Goal: Task Accomplishment & Management: Manage account settings

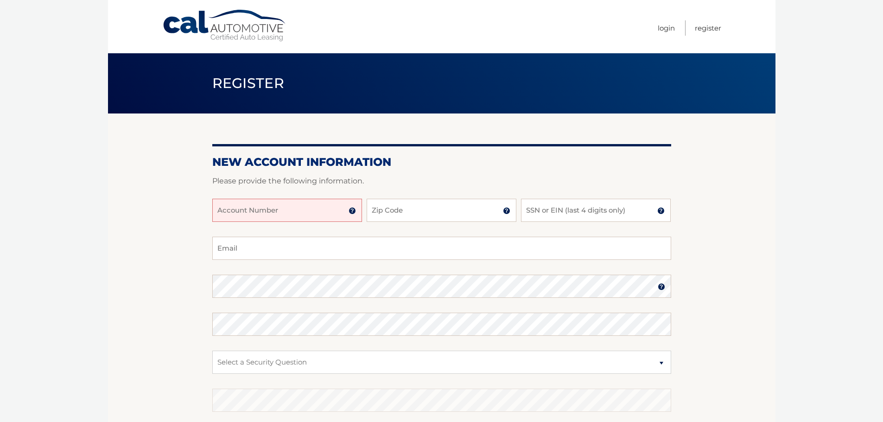
click at [311, 211] on input "Account Number" at bounding box center [287, 210] width 150 height 23
type input "44455976365"
click at [413, 213] on input "Zip Code" at bounding box center [441, 210] width 150 height 23
type input "08050"
type input "paul.delport@gmail.com"
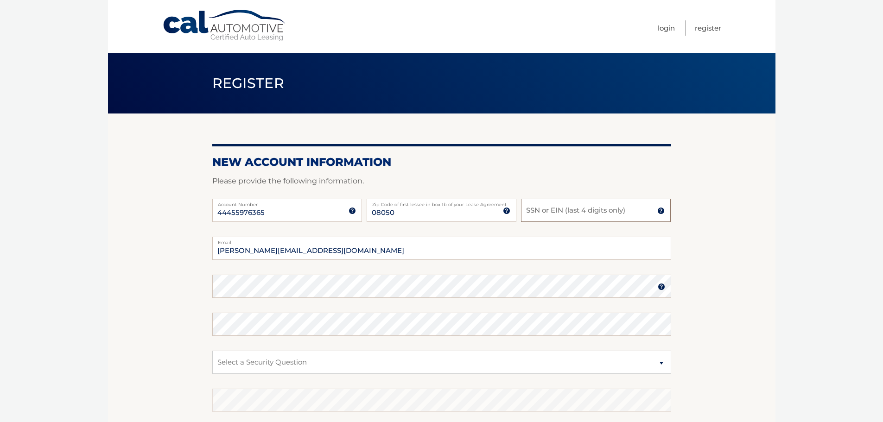
click at [550, 212] on input "SSN or EIN (last 4 digits only)" at bounding box center [596, 210] width 150 height 23
type input "0651"
click at [484, 161] on h2 "New Account Information" at bounding box center [441, 162] width 459 height 14
click at [663, 287] on img at bounding box center [660, 286] width 7 height 7
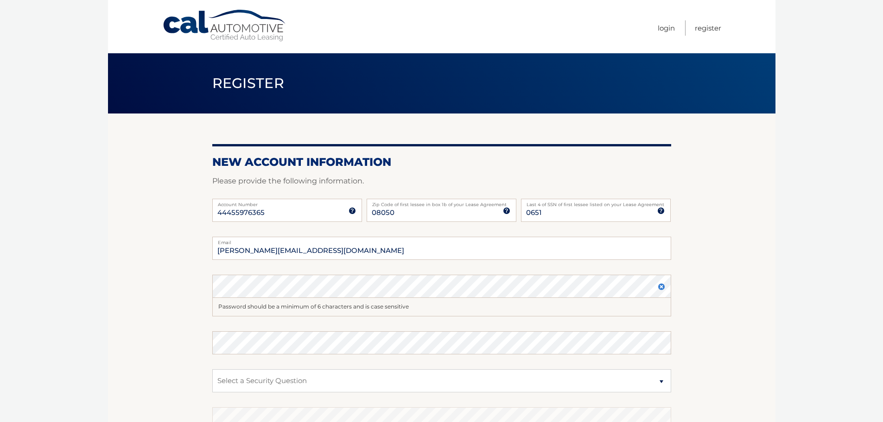
click at [663, 287] on img at bounding box center [660, 286] width 7 height 7
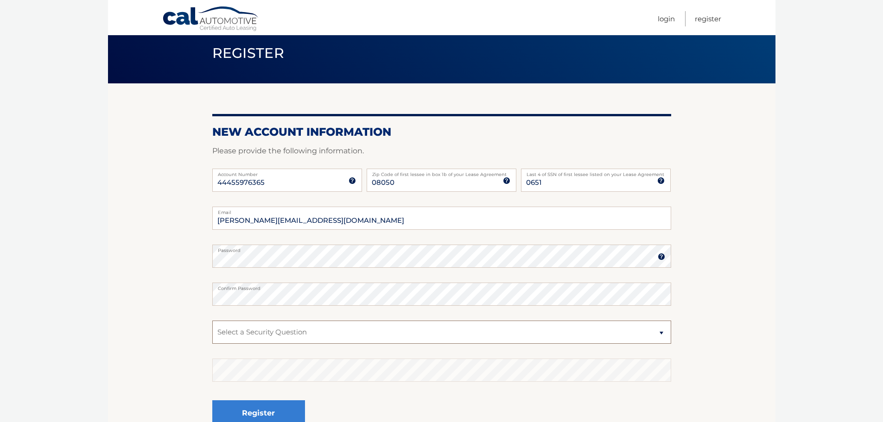
scroll to position [93, 0]
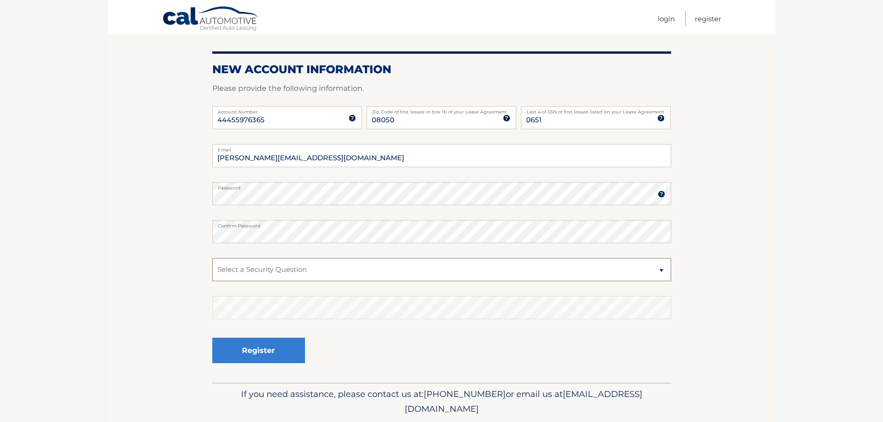
click at [659, 268] on select "Select a Security Question What was the name of your elementary school? What is…" at bounding box center [441, 269] width 459 height 23
select select "2"
click at [212, 258] on select "Select a Security Question What was the name of your elementary school? What is…" at bounding box center [441, 269] width 459 height 23
click at [250, 354] on button "Register" at bounding box center [258, 350] width 93 height 25
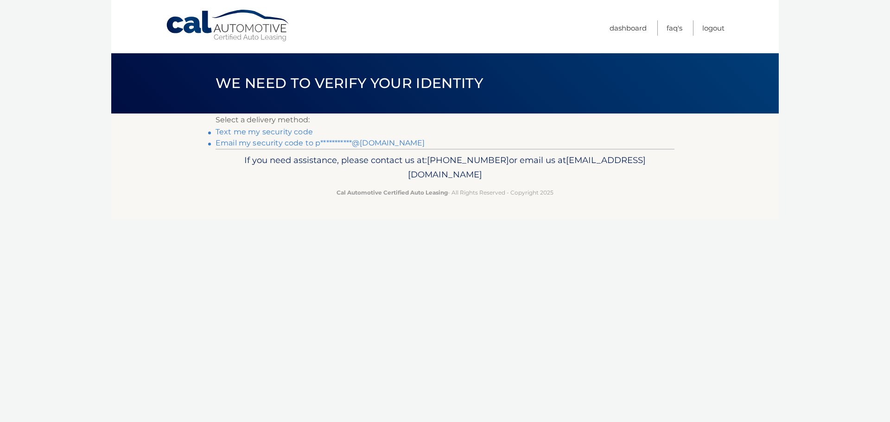
click at [274, 140] on link "**********" at bounding box center [319, 143] width 209 height 9
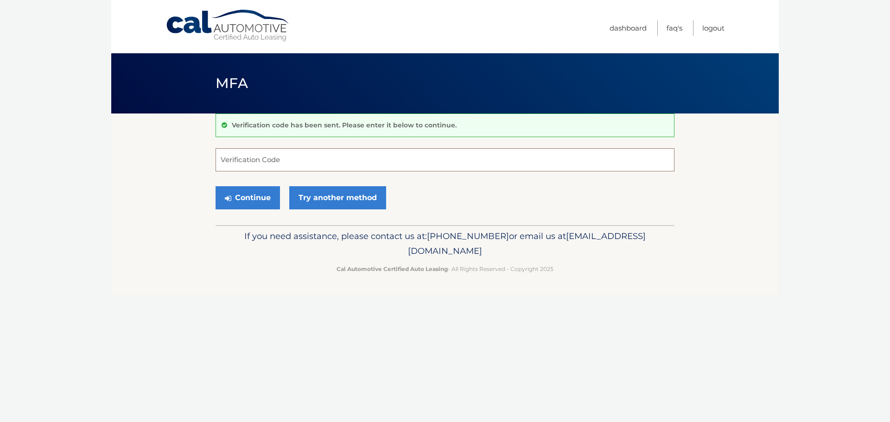
click at [418, 158] on input "Verification Code" at bounding box center [444, 159] width 459 height 23
paste input "445771"
click at [239, 197] on button "Continue" at bounding box center [247, 197] width 64 height 23
type input "445771"
click at [248, 193] on button "Continue" at bounding box center [247, 197] width 64 height 23
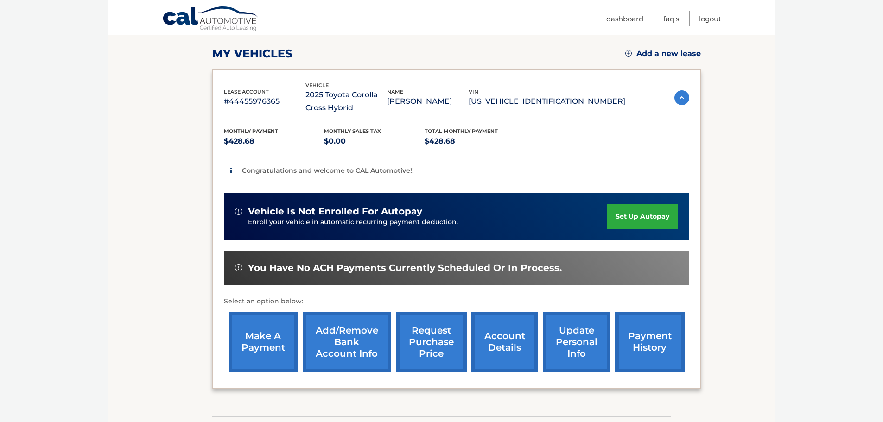
scroll to position [139, 0]
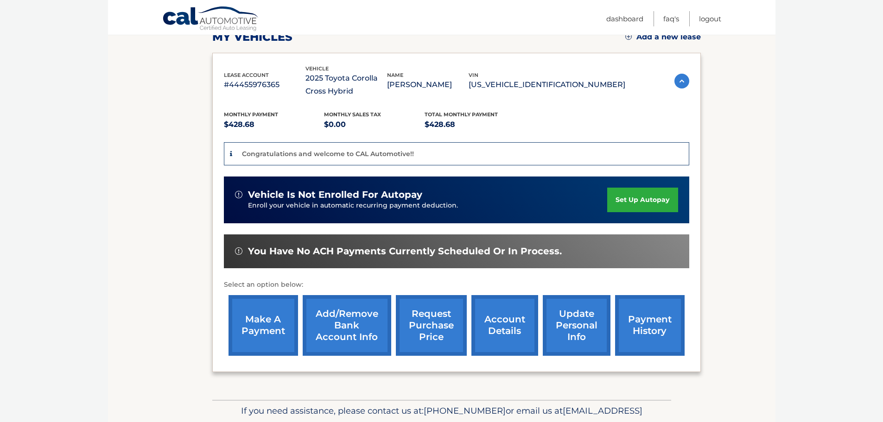
click at [639, 201] on link "set up autopay" at bounding box center [642, 200] width 70 height 25
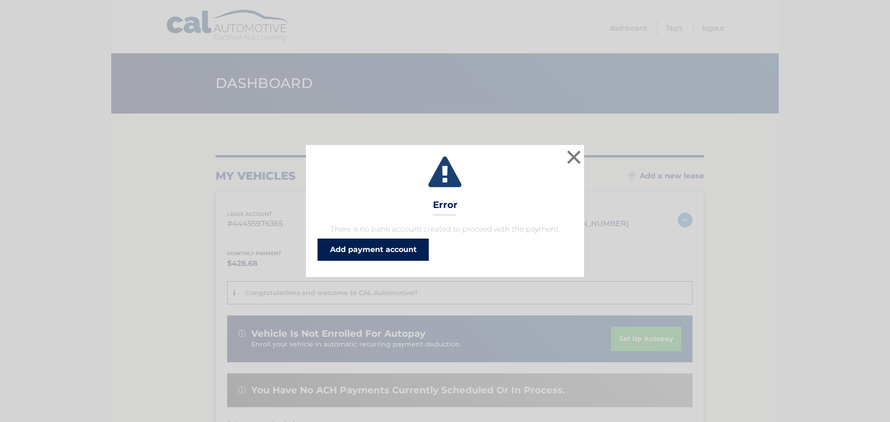
click at [400, 249] on link "Add payment account" at bounding box center [372, 250] width 111 height 22
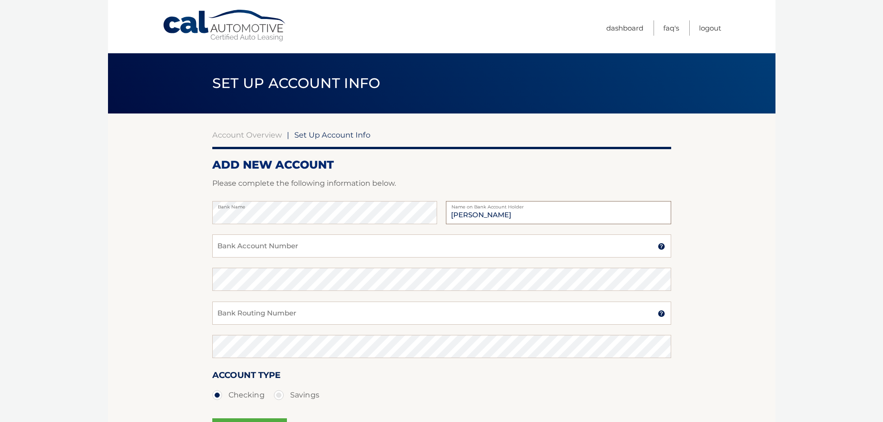
type input "[PERSON_NAME]"
click at [421, 249] on input "Bank Account Number" at bounding box center [441, 245] width 459 height 23
click at [465, 249] on input "Bank Account Number" at bounding box center [441, 245] width 459 height 23
paste input "4310413862"
type input "4310413862"
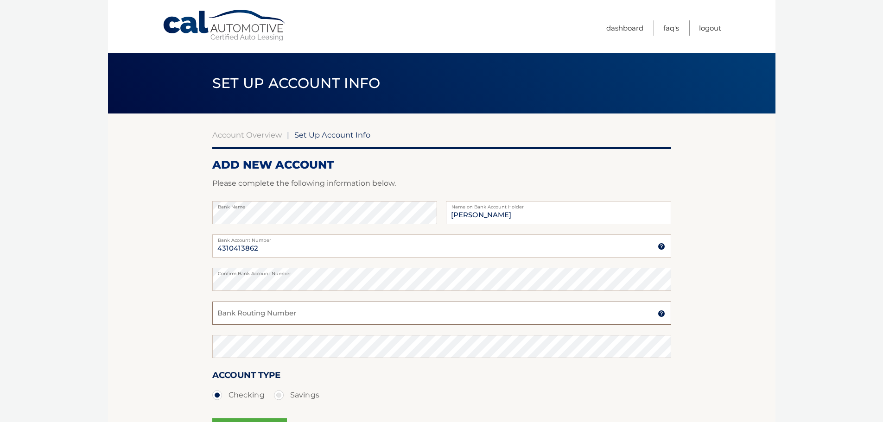
click at [451, 316] on input "Bank Routing Number" at bounding box center [441, 313] width 459 height 23
paste input "031201360"
type input "031201360"
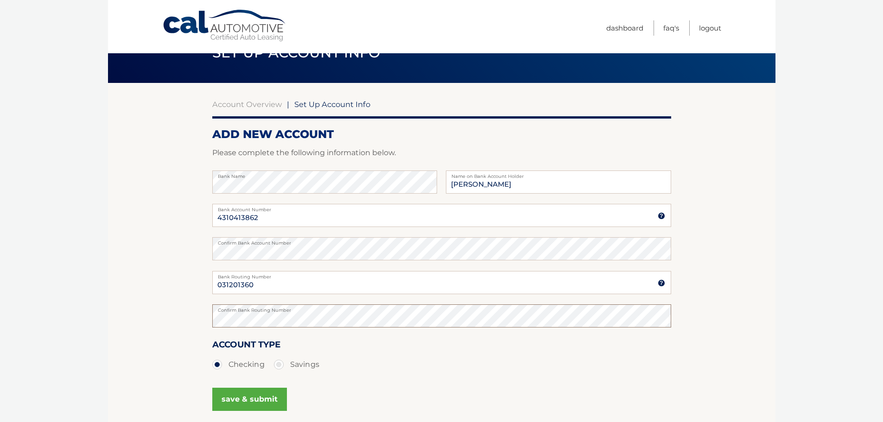
scroll to position [93, 0]
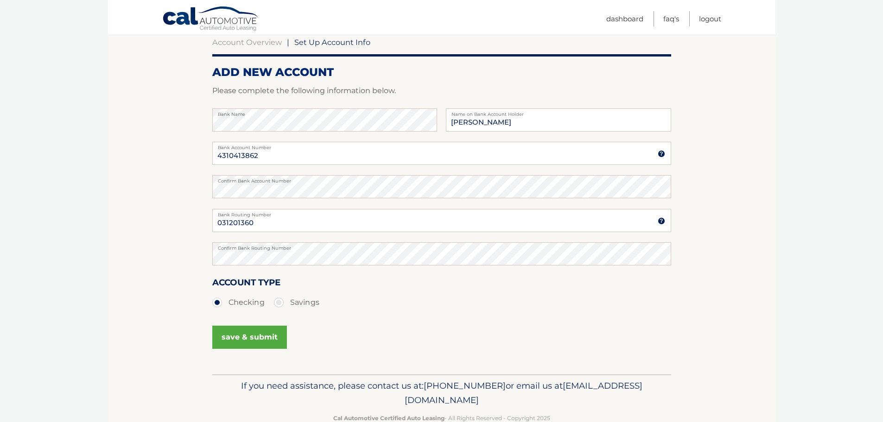
click at [241, 334] on button "save & submit" at bounding box center [249, 337] width 75 height 23
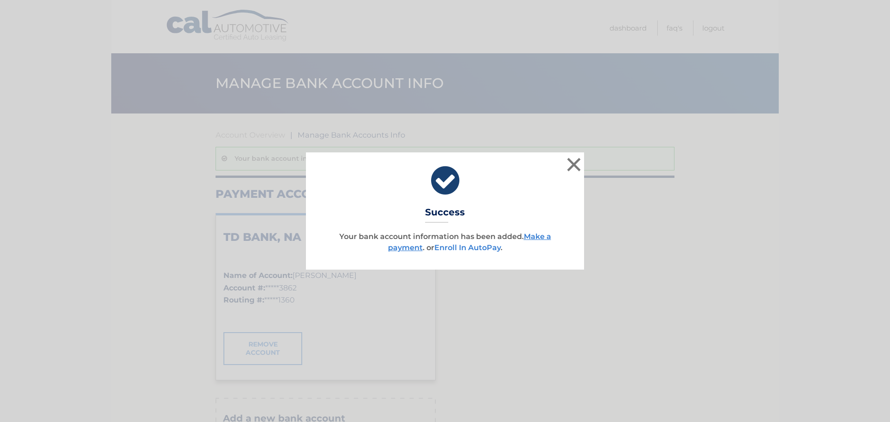
click at [462, 246] on link "Enroll In AutoPay" at bounding box center [467, 247] width 66 height 9
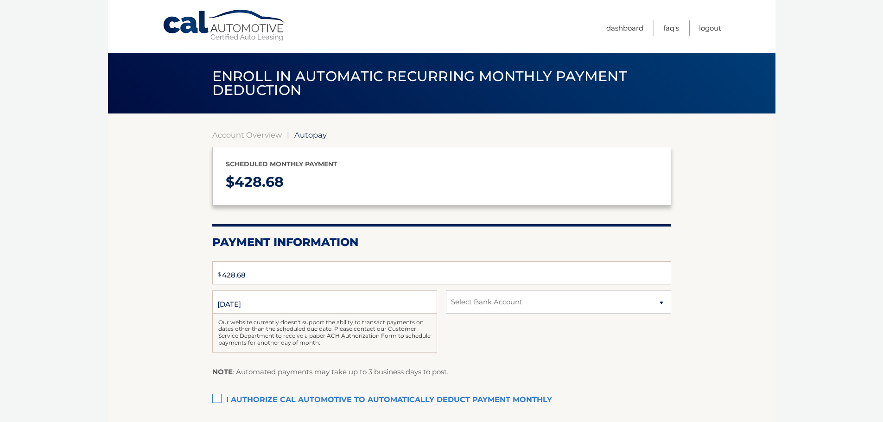
select select "YzVkYWU1YjktODJlNS00ZDhiLWI2ZjUtNDA5MGMxZDAzMTgx"
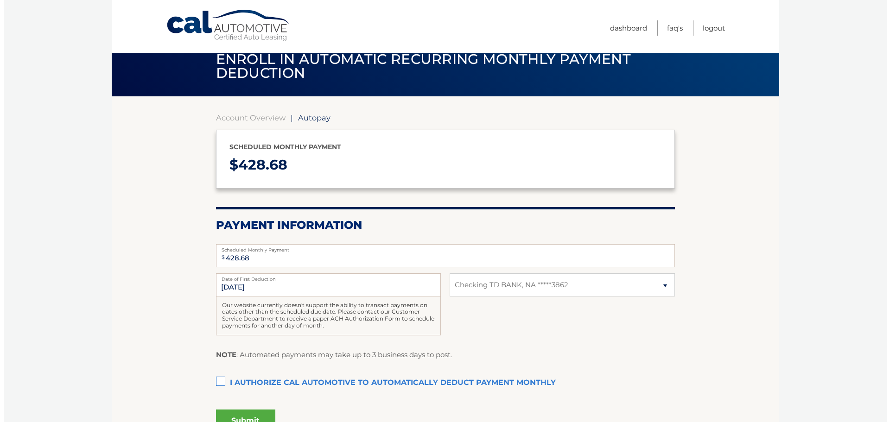
scroll to position [46, 0]
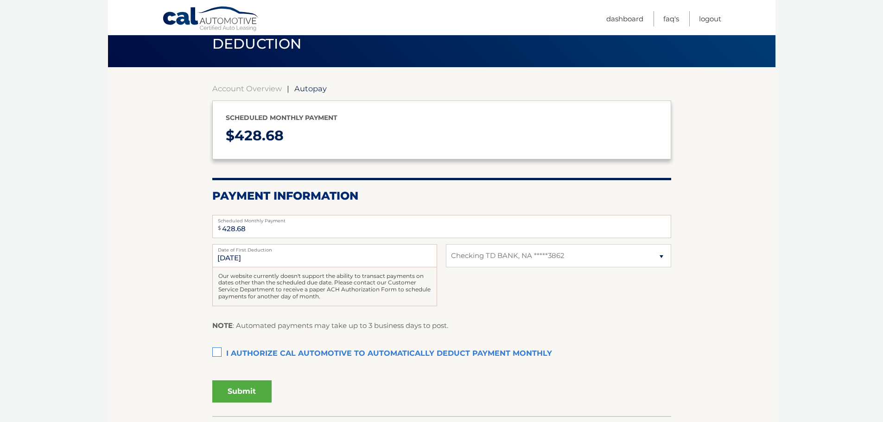
click at [218, 351] on label "I authorize cal automotive to automatically deduct payment monthly This checkbo…" at bounding box center [441, 354] width 459 height 19
click at [0, 0] on input "I authorize cal automotive to automatically deduct payment monthly This checkbo…" at bounding box center [0, 0] width 0 height 0
click at [235, 386] on button "Submit" at bounding box center [241, 391] width 59 height 22
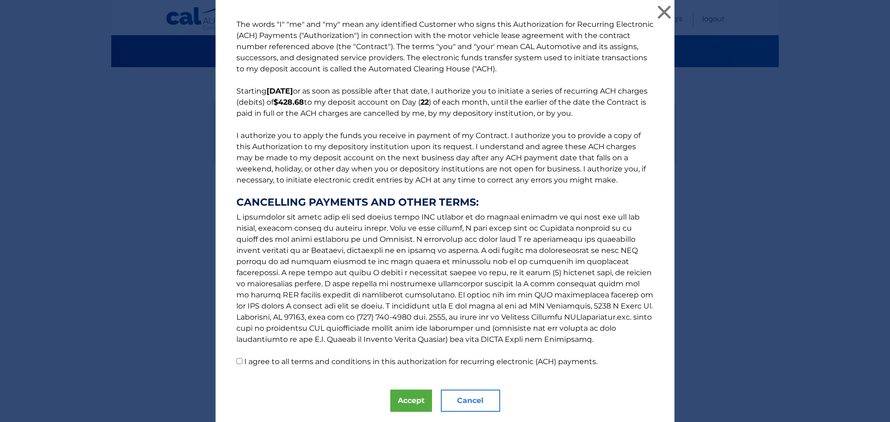
click at [267, 359] on label "I agree to all terms and conditions in this authorization for recurring electro…" at bounding box center [420, 361] width 353 height 9
click at [242, 359] on input "I agree to all terms and conditions in this authorization for recurring electro…" at bounding box center [239, 361] width 6 height 6
checkbox input "true"
click at [407, 404] on button "Accept" at bounding box center [411, 401] width 42 height 22
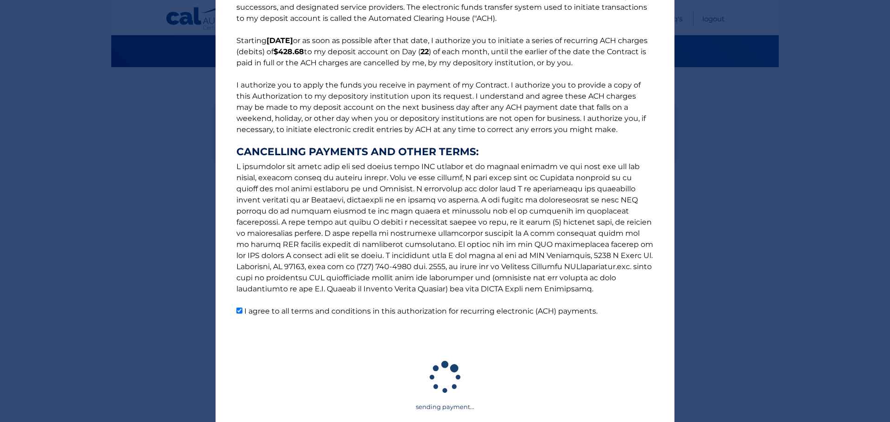
scroll to position [56, 0]
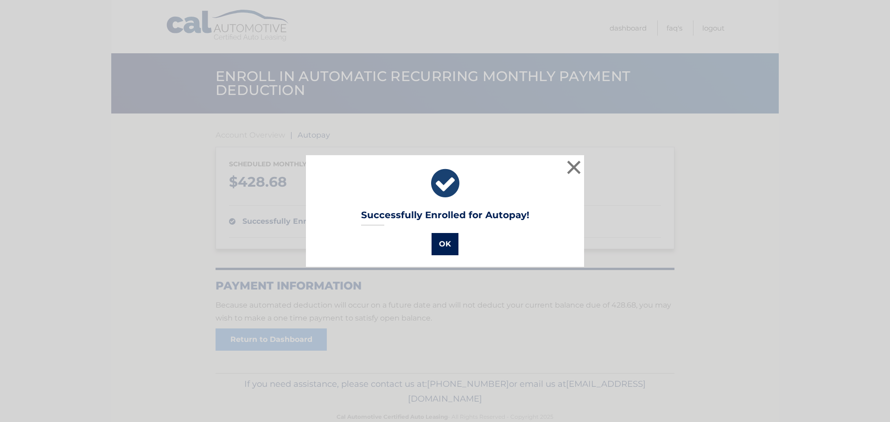
click at [444, 238] on button "OK" at bounding box center [444, 244] width 27 height 22
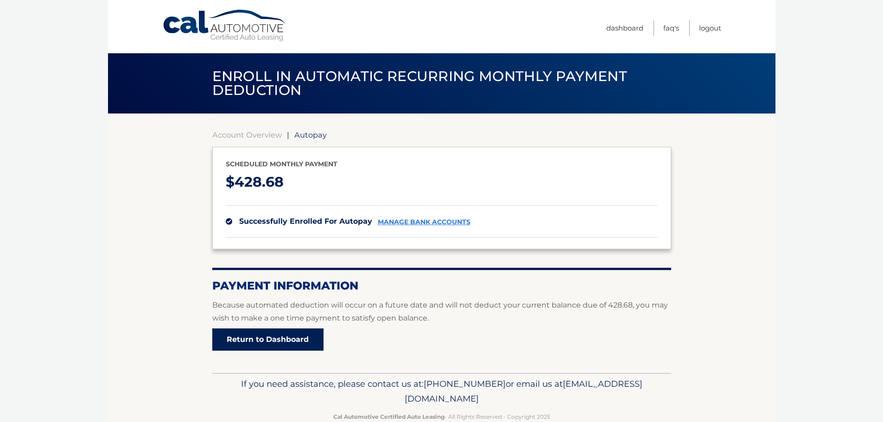
click at [283, 338] on link "Return to Dashboard" at bounding box center [267, 339] width 111 height 22
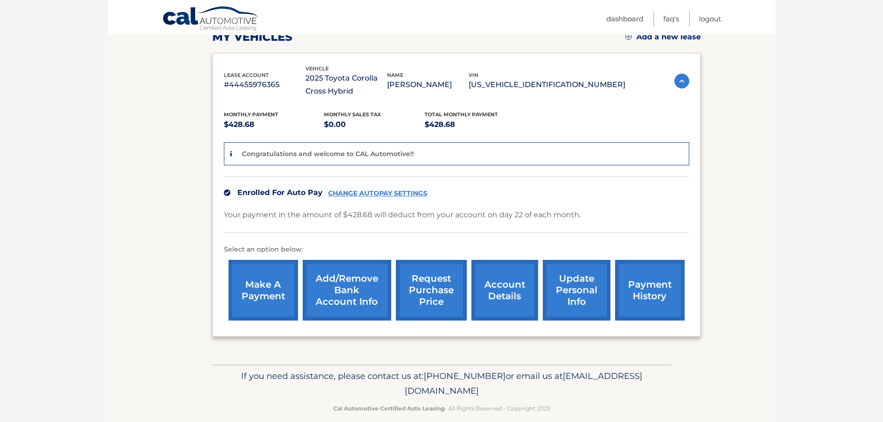
scroll to position [152, 0]
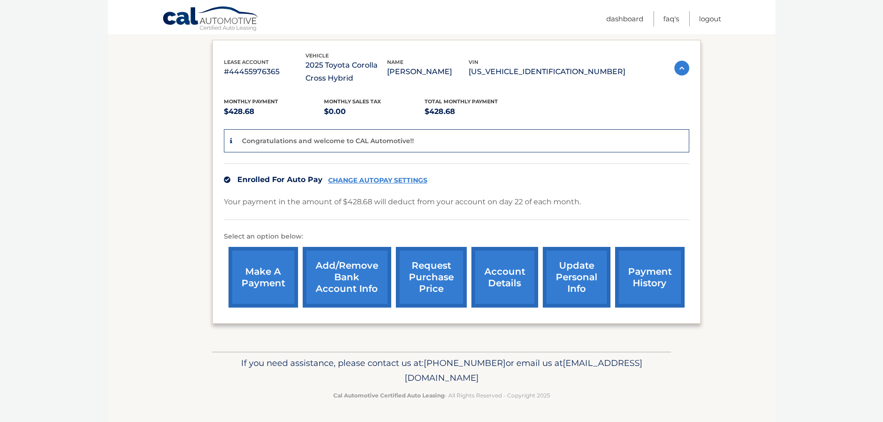
click at [495, 276] on link "account details" at bounding box center [504, 277] width 67 height 61
click at [499, 276] on link "account details" at bounding box center [504, 277] width 67 height 61
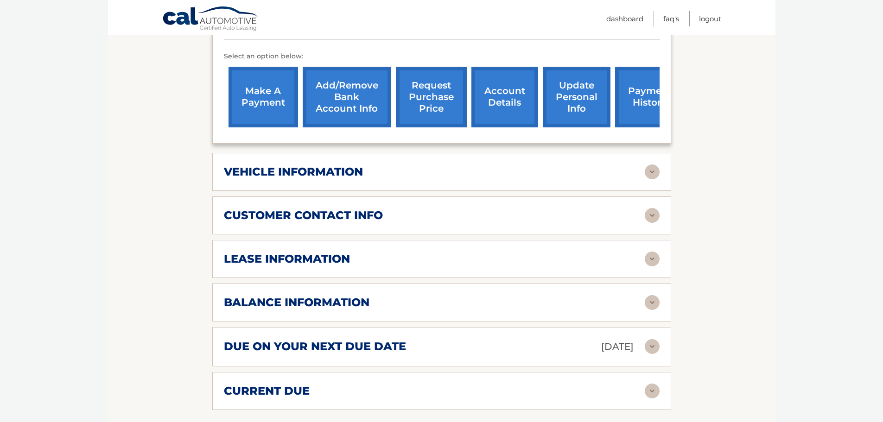
scroll to position [324, 0]
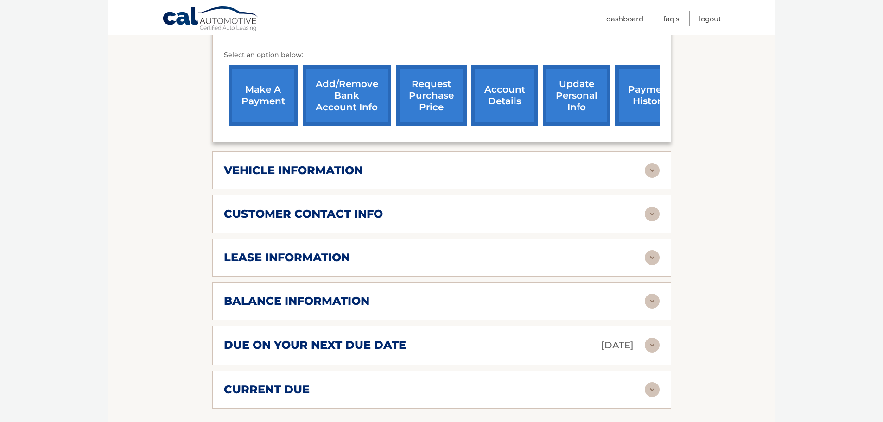
click at [656, 250] on img at bounding box center [651, 257] width 15 height 15
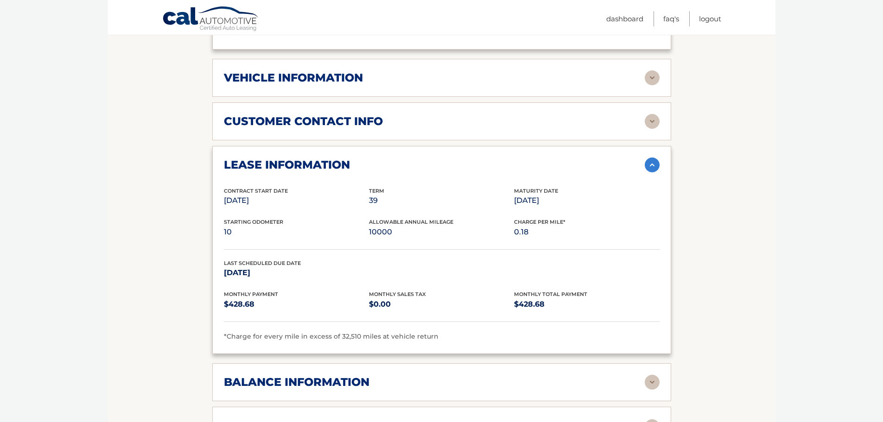
scroll to position [463, 0]
